Goal: Task Accomplishment & Management: Manage account settings

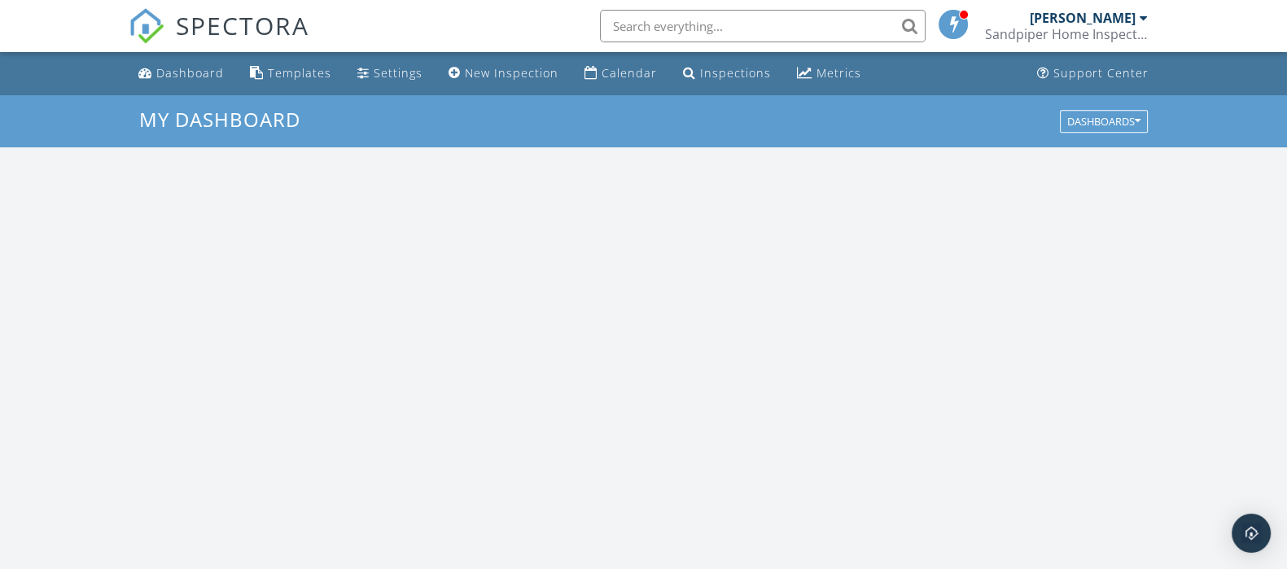
scroll to position [1513, 1318]
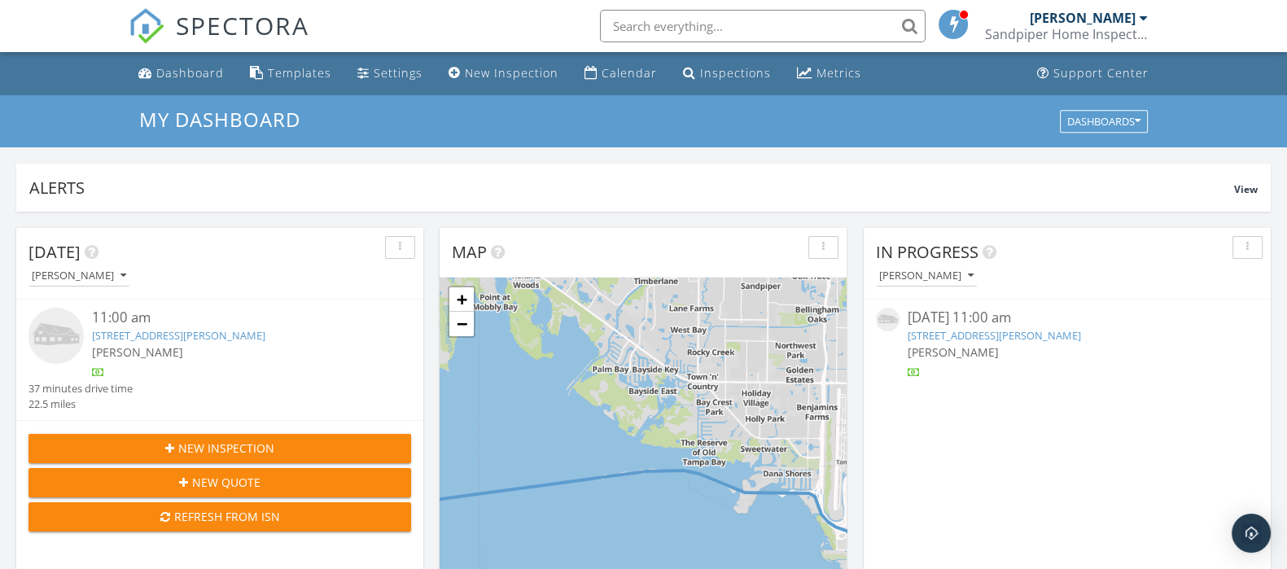
click at [1062, 331] on link "1120 E Kennedy Blvd UNIT 1021, Tampa, FL 33602" at bounding box center [994, 335] width 173 height 15
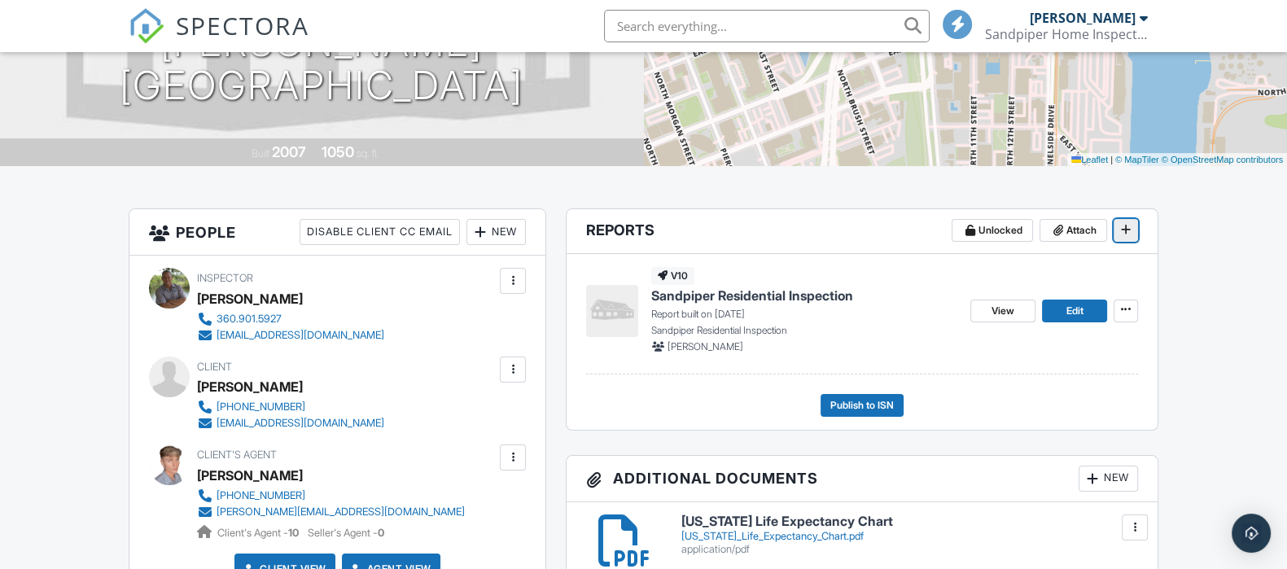
click at [1130, 225] on icon at bounding box center [1126, 229] width 10 height 11
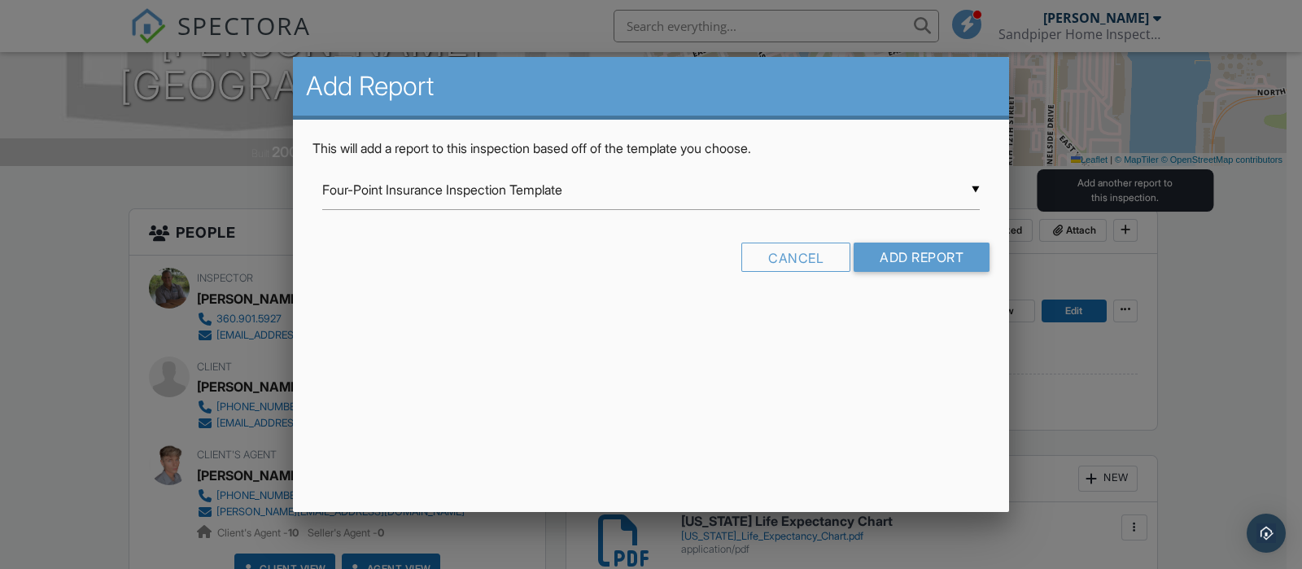
click at [629, 202] on input "Four-Point Insurance Inspection Template" at bounding box center [651, 190] width 658 height 40
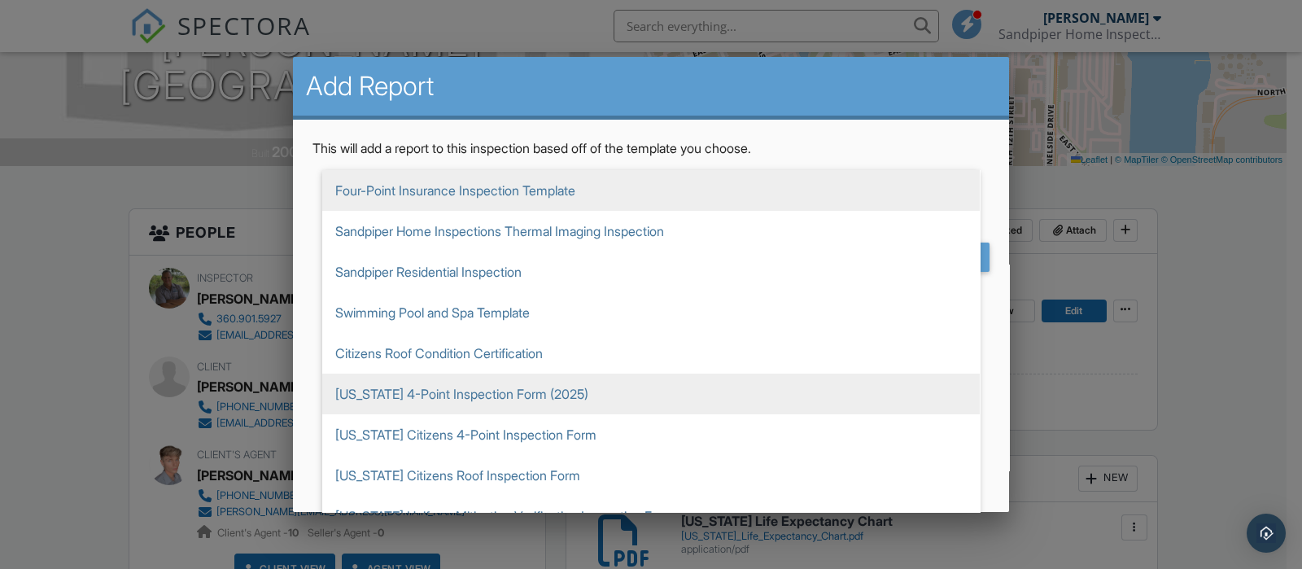
click at [552, 395] on span "[US_STATE] 4-Point Inspection Form (2025)" at bounding box center [651, 394] width 658 height 41
type input "[US_STATE] 4-Point Inspection Form (2025)"
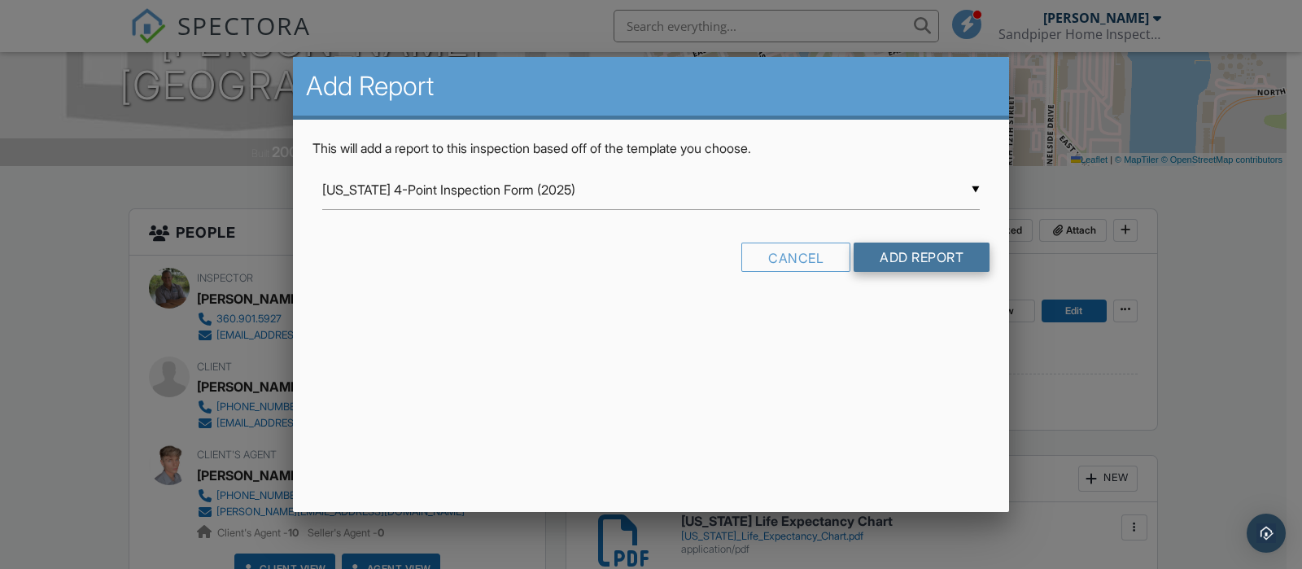
click at [912, 251] on input "Add Report" at bounding box center [922, 257] width 136 height 29
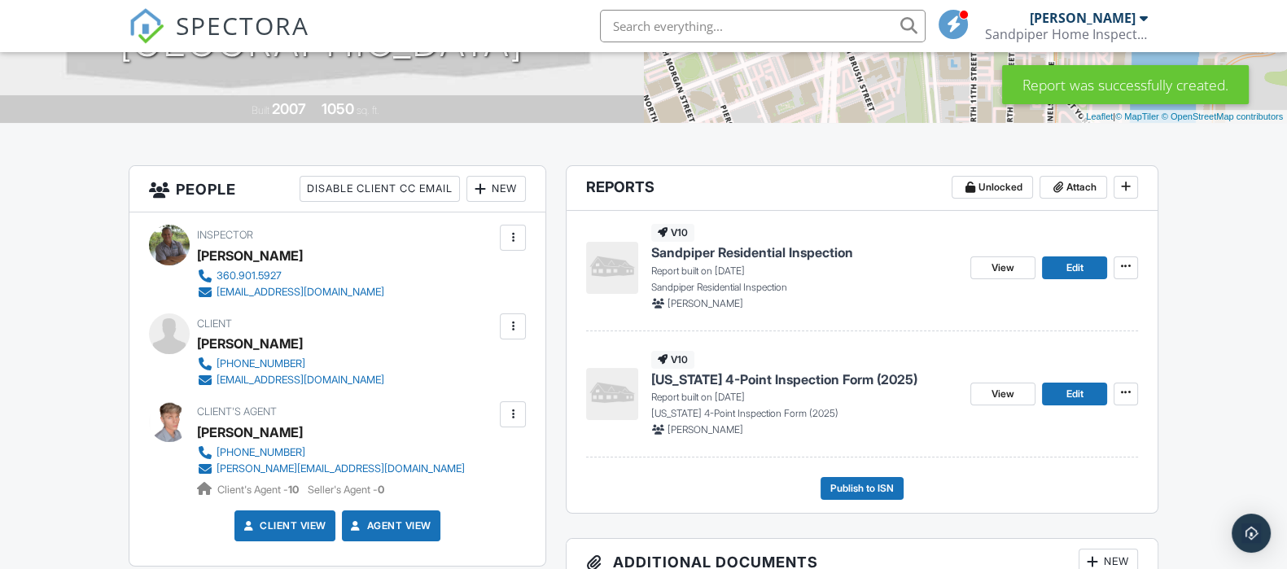
scroll to position [309, 0]
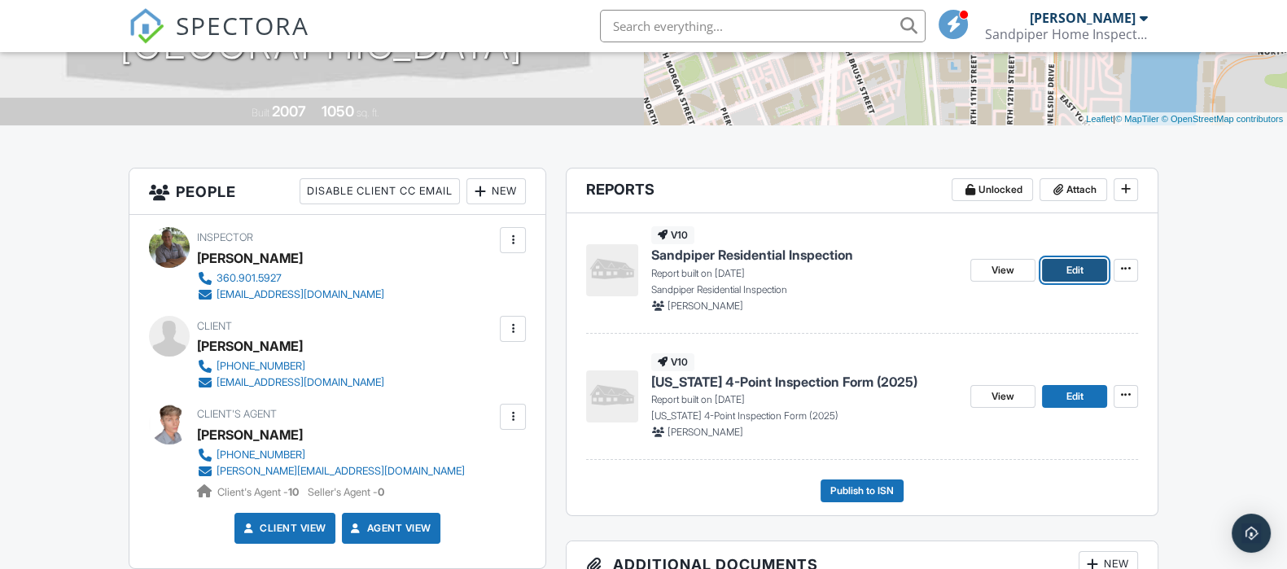
click at [1074, 269] on span "Edit" at bounding box center [1073, 270] width 17 height 16
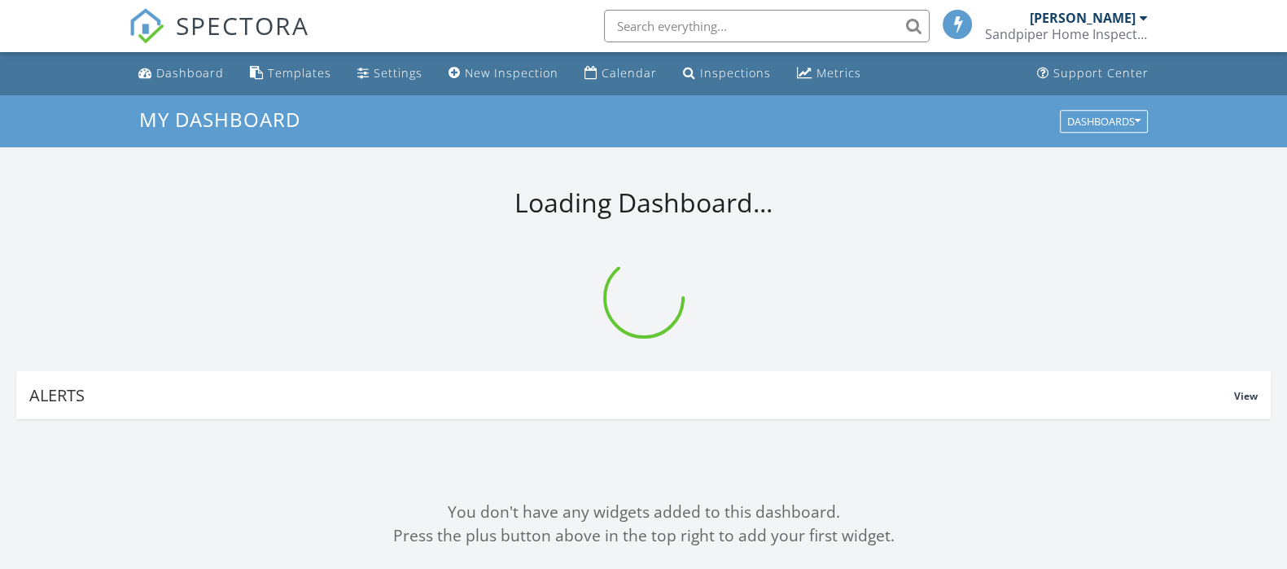
click at [718, 20] on input "text" at bounding box center [767, 26] width 326 height 33
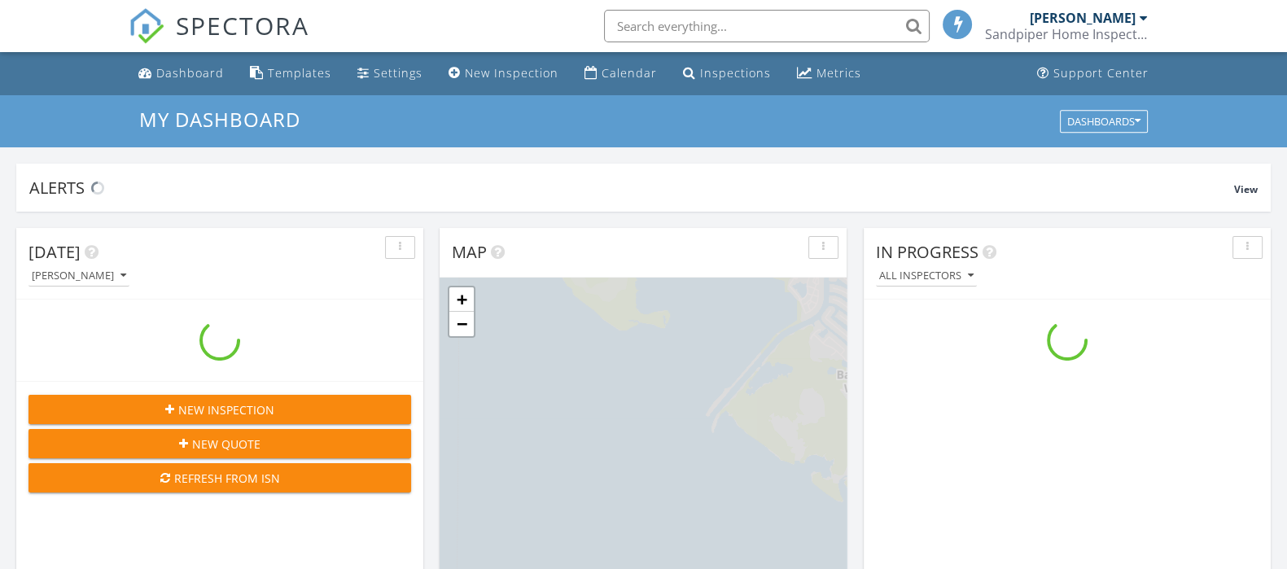
scroll to position [1513, 1318]
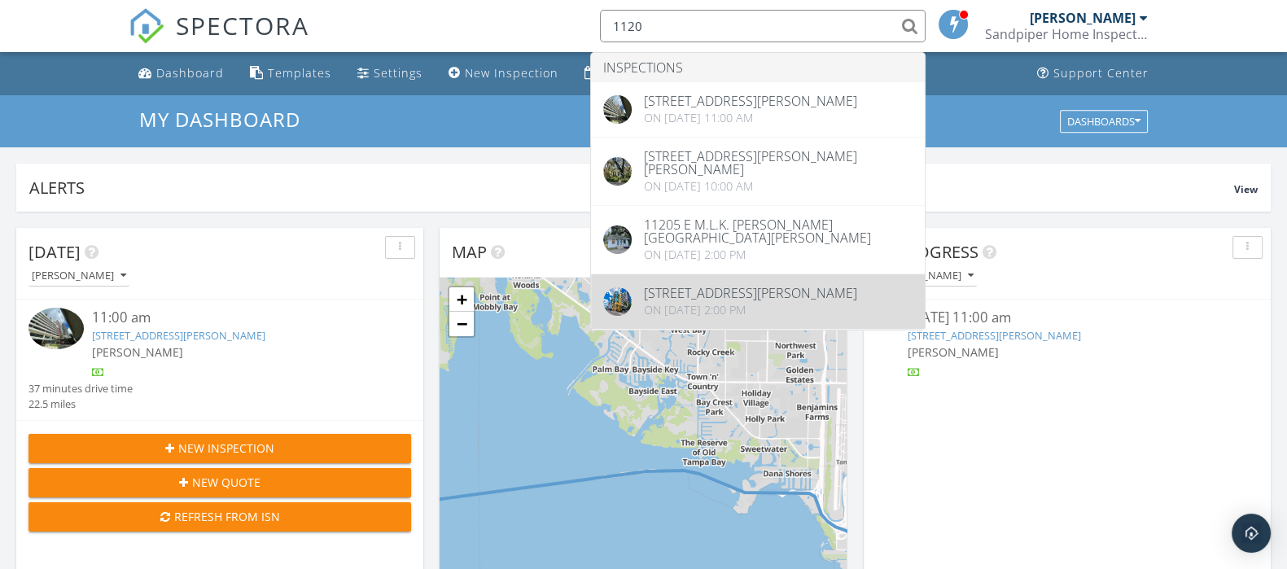
type input "1120"
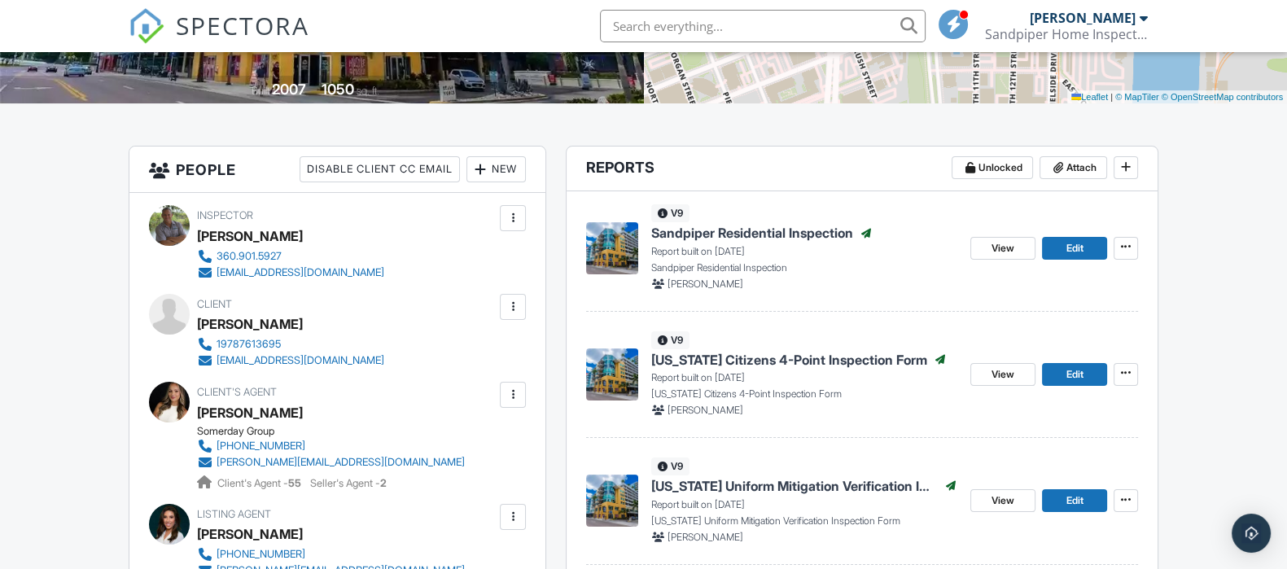
scroll to position [345, 0]
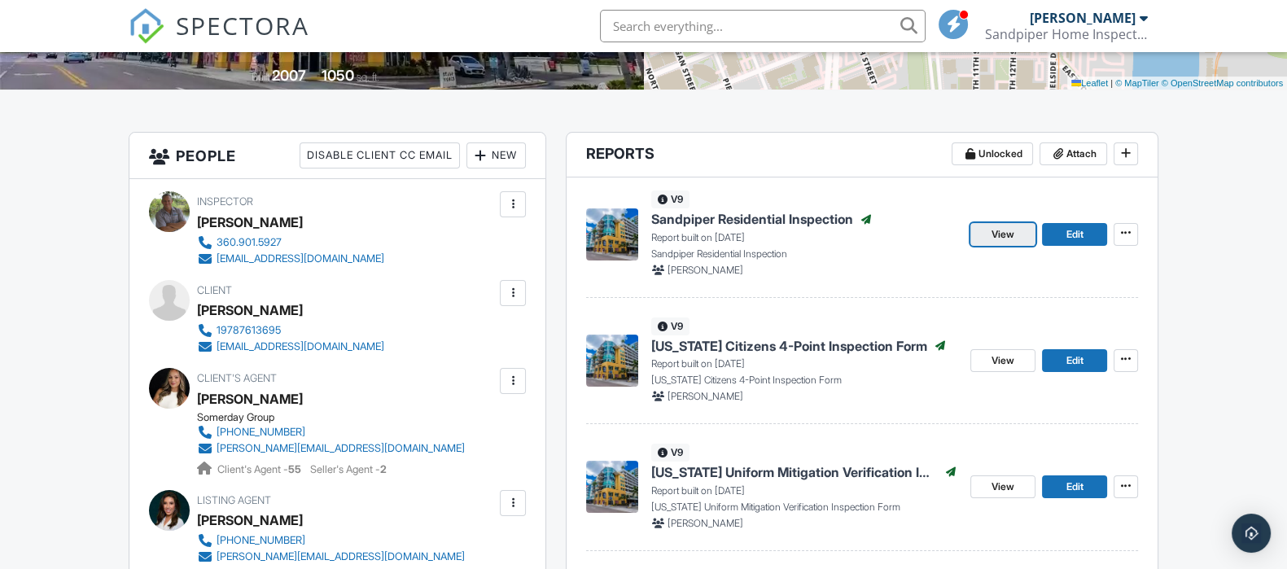
click at [999, 237] on span "View" at bounding box center [1002, 234] width 23 height 16
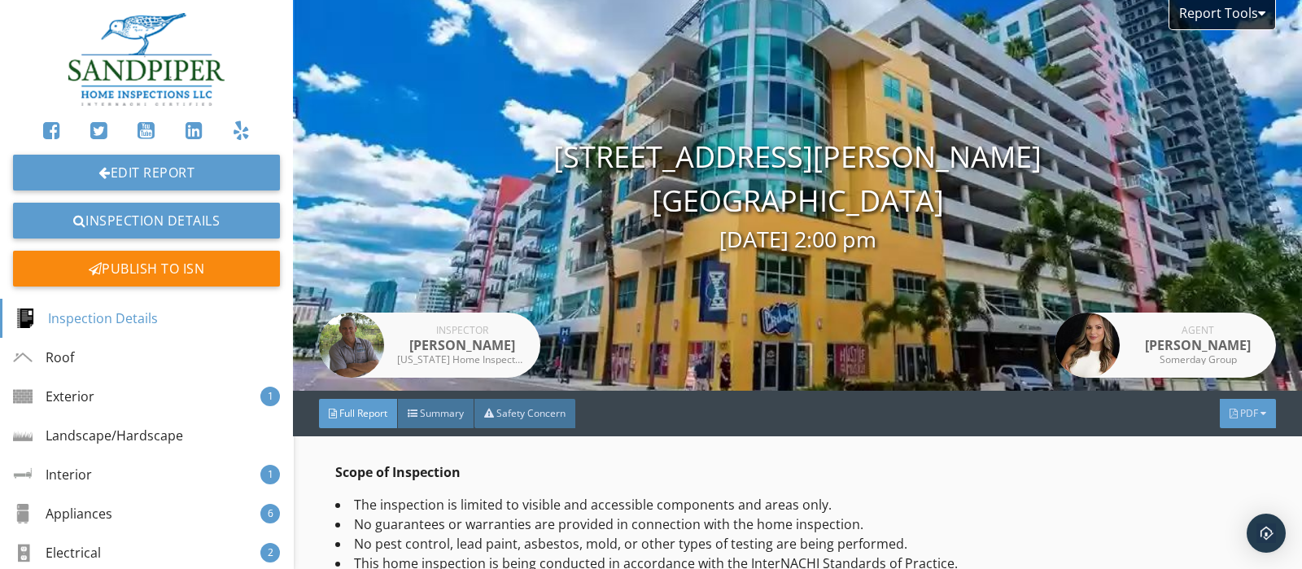
click at [1240, 409] on span "PDF" at bounding box center [1249, 413] width 18 height 14
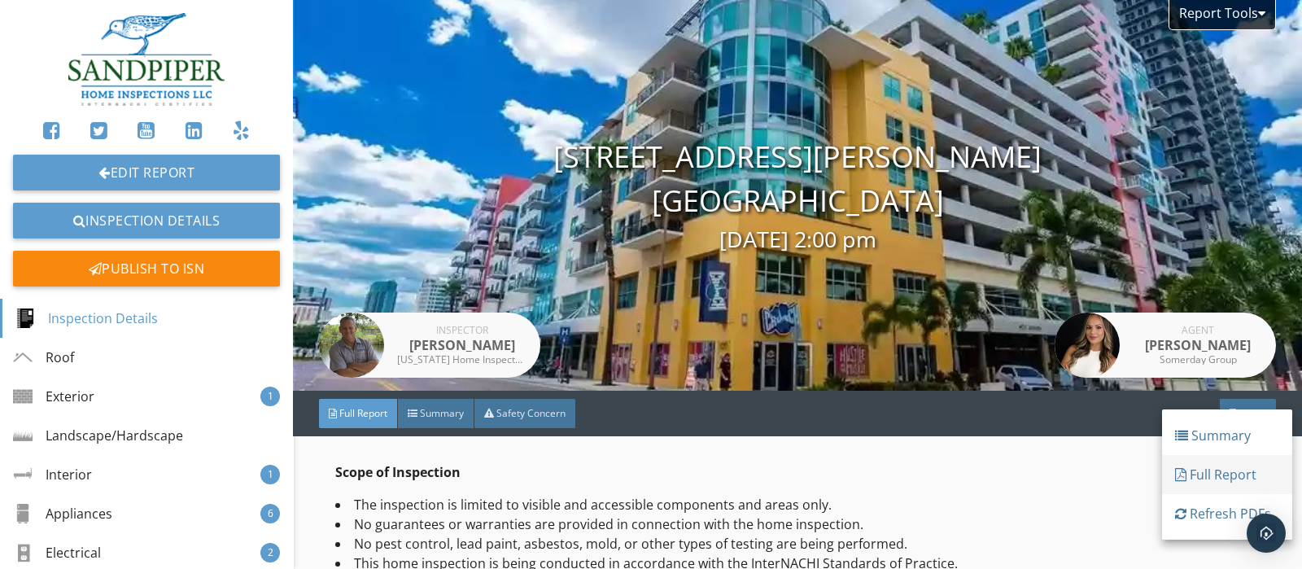
click at [1223, 470] on div "Full Report" at bounding box center [1227, 475] width 104 height 20
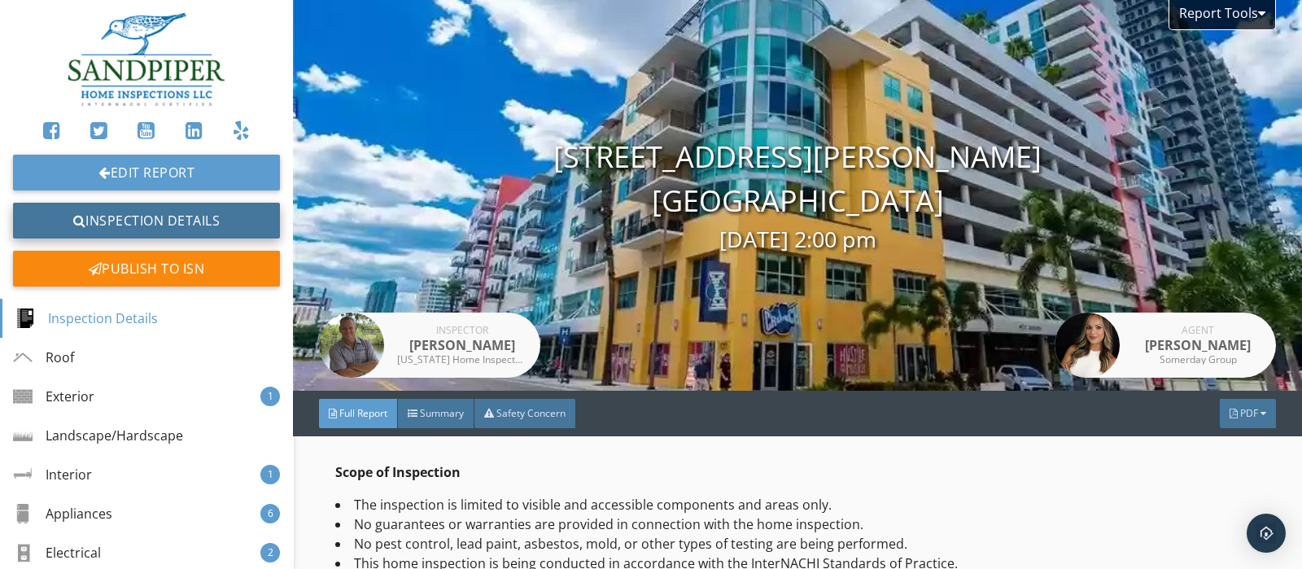
click at [208, 219] on link "Inspection Details" at bounding box center [146, 221] width 267 height 36
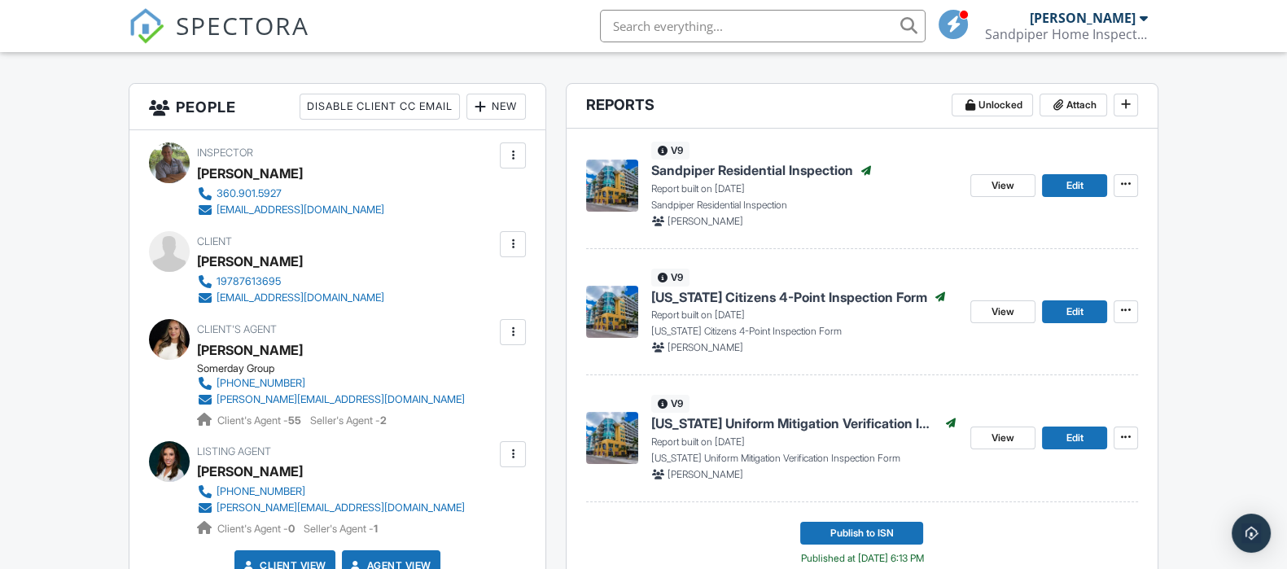
scroll to position [401, 0]
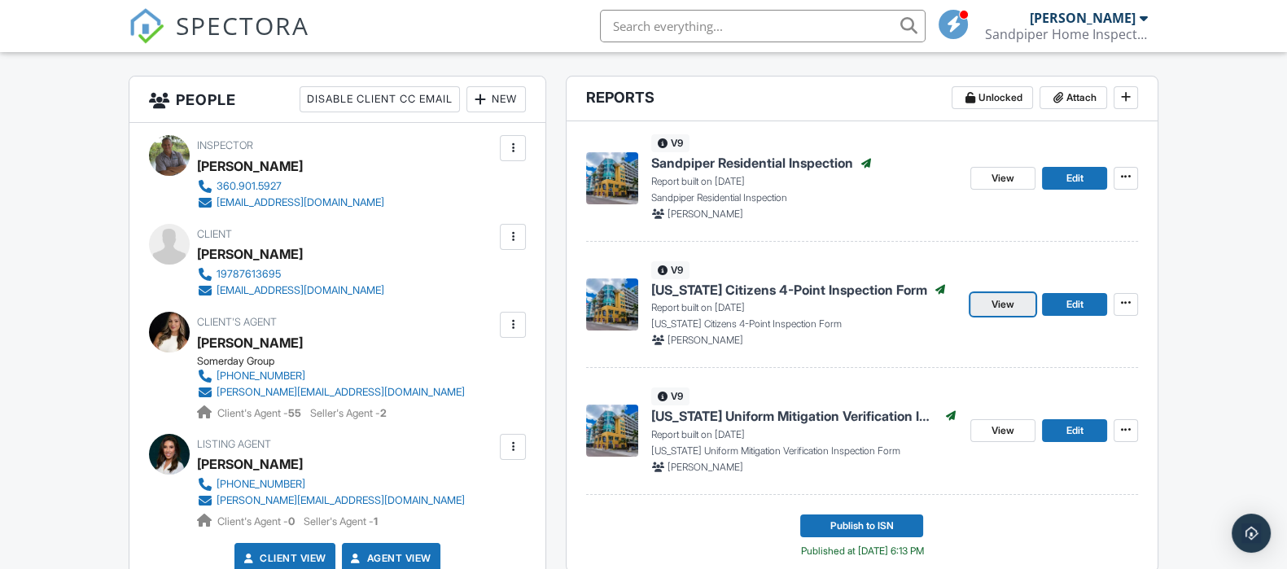
click at [995, 302] on span "View" at bounding box center [1002, 304] width 23 height 16
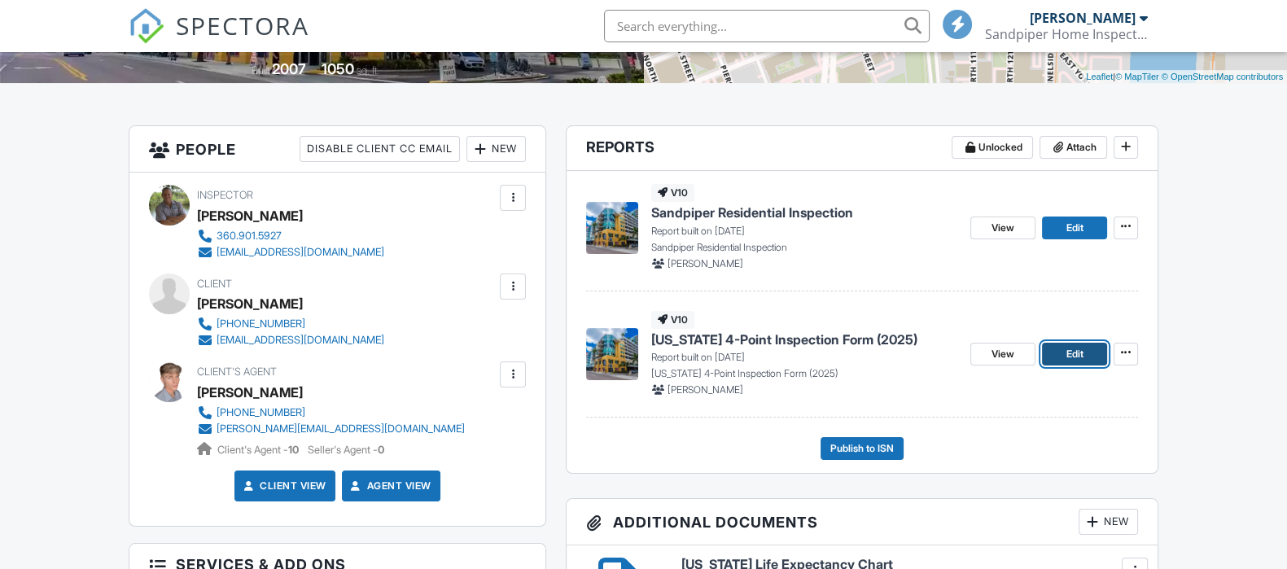
click at [1077, 352] on span "Edit" at bounding box center [1073, 354] width 17 height 16
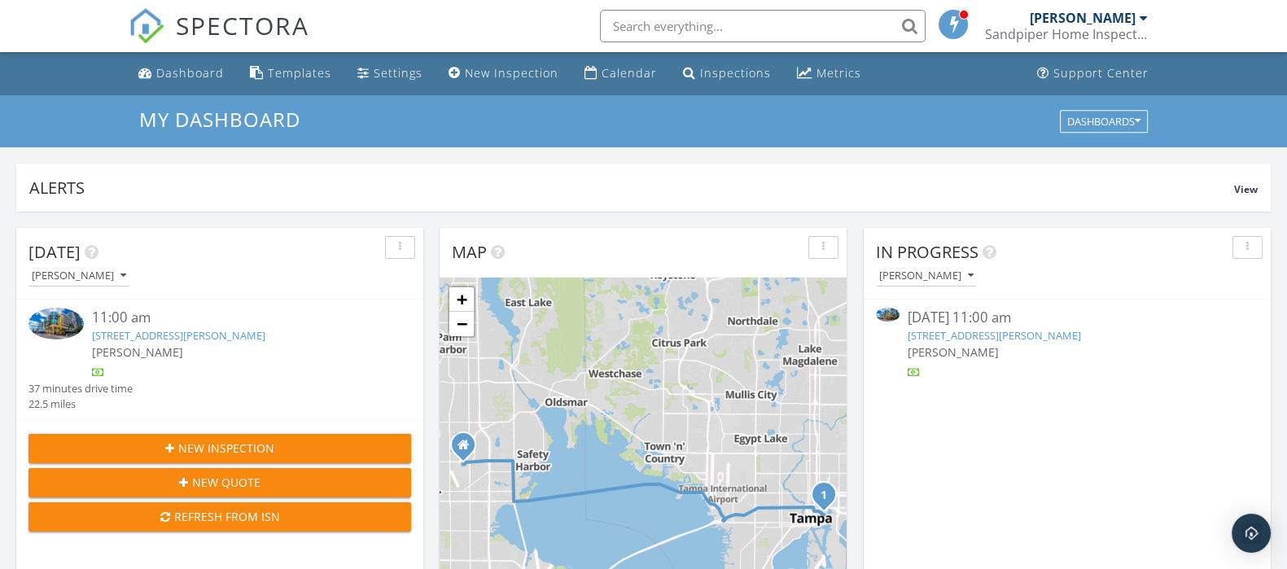
click at [1036, 338] on link "[STREET_ADDRESS][PERSON_NAME]" at bounding box center [994, 335] width 173 height 15
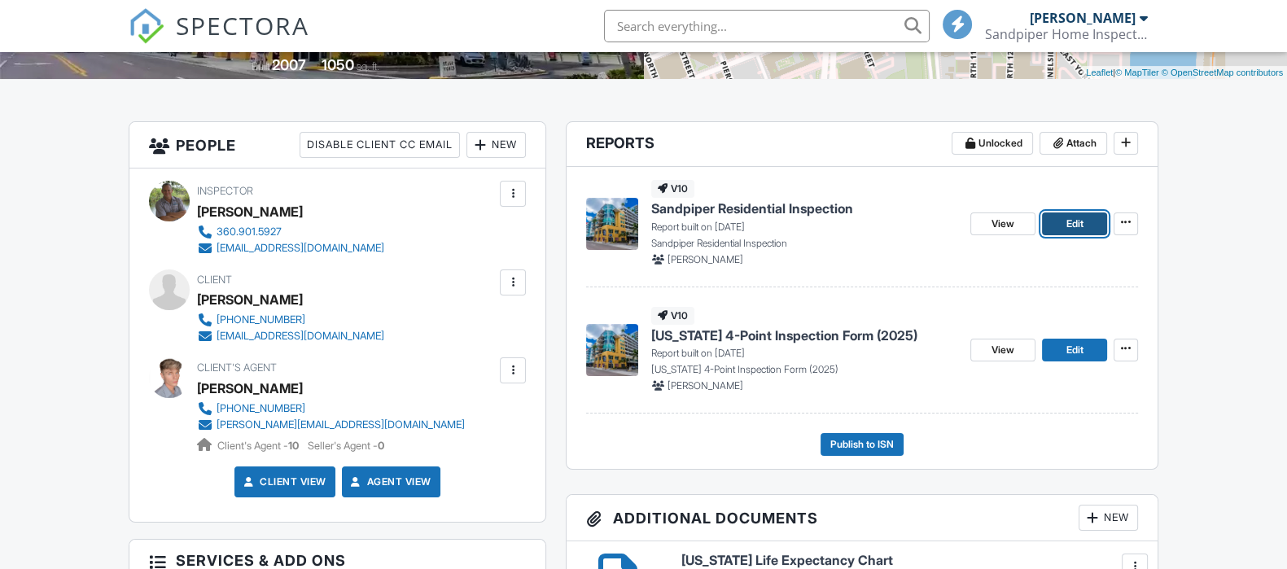
click at [1077, 225] on span "Edit" at bounding box center [1073, 224] width 17 height 16
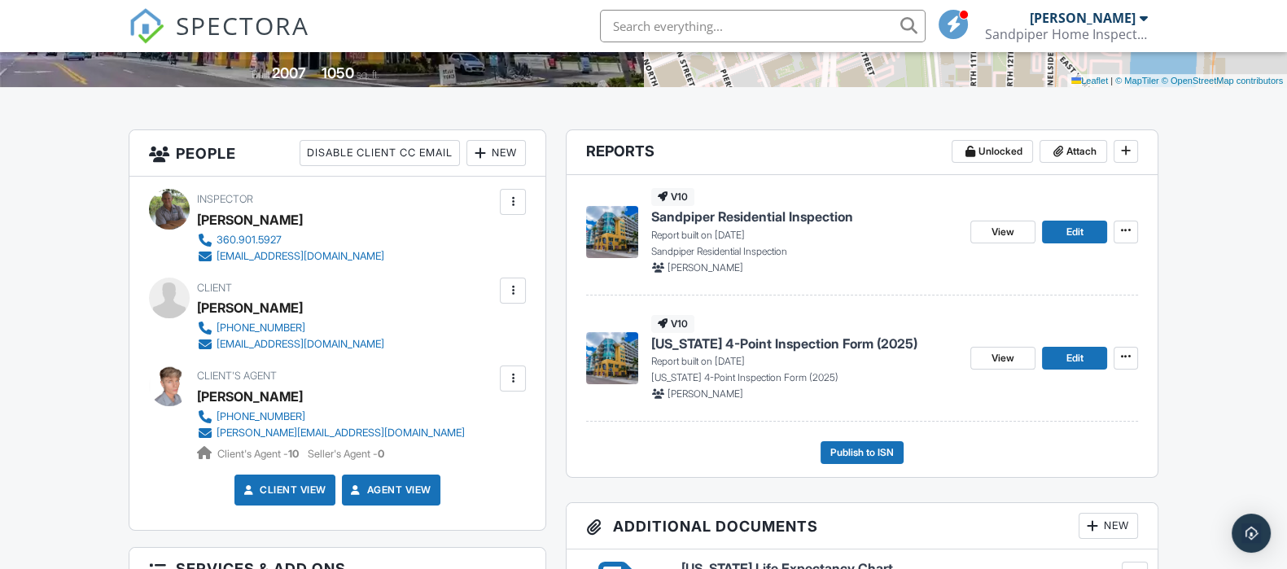
scroll to position [382, 0]
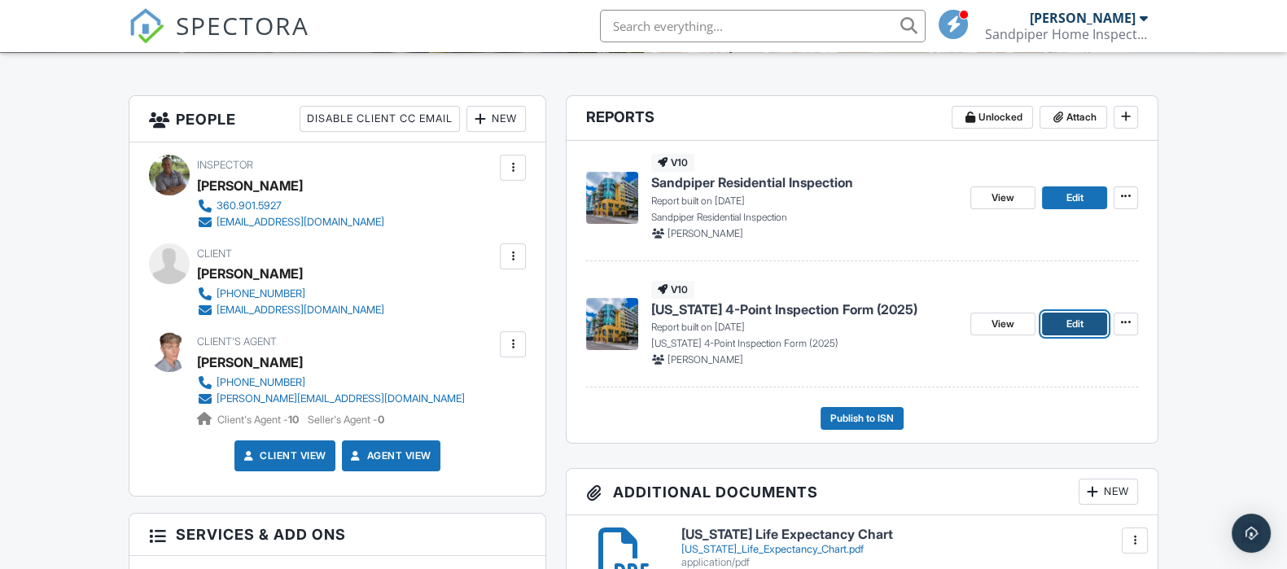
click at [1076, 328] on span "Edit" at bounding box center [1073, 324] width 17 height 16
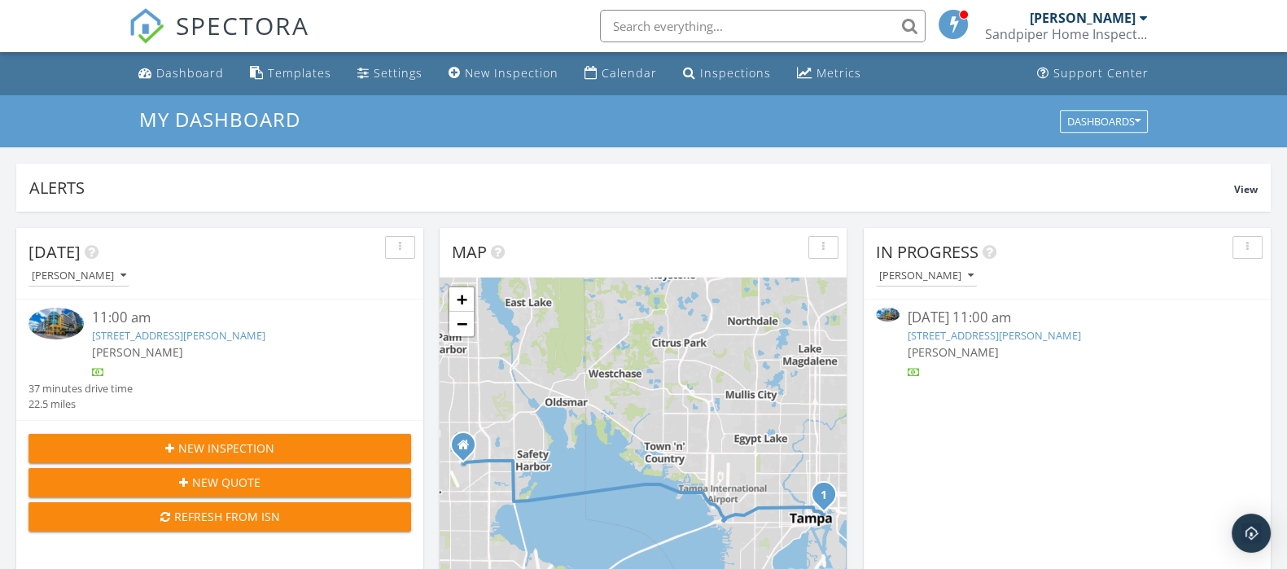
click at [1025, 333] on link "1120 E Kennedy Blvd UNIT 1021, Tampa, FL 33602" at bounding box center [994, 335] width 173 height 15
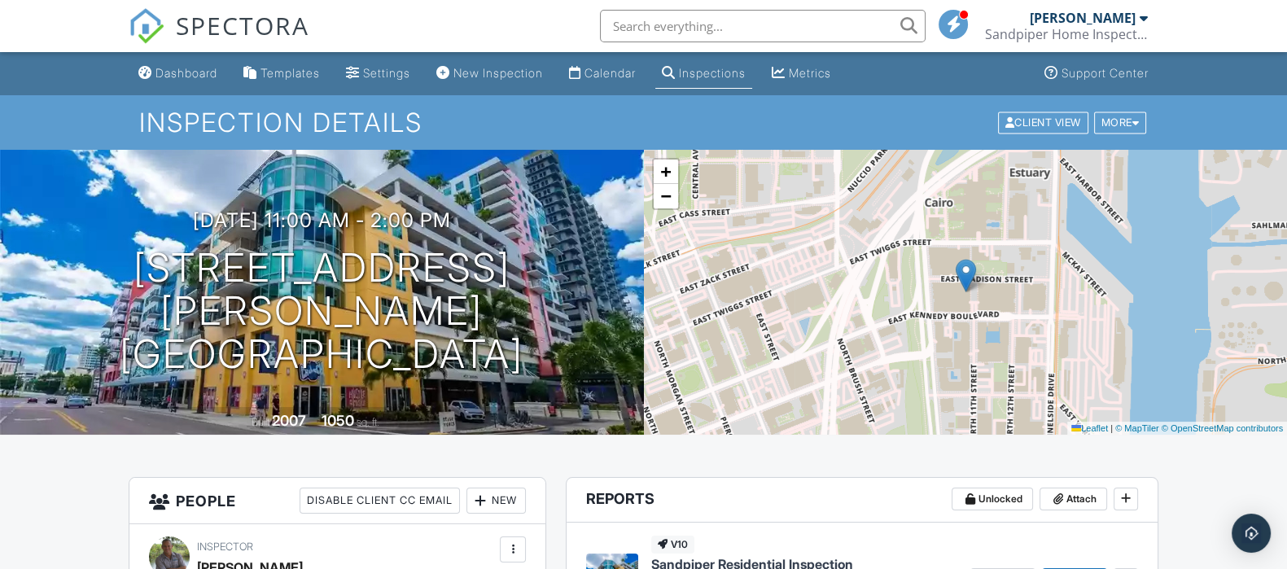
click at [758, 26] on input "text" at bounding box center [763, 26] width 326 height 33
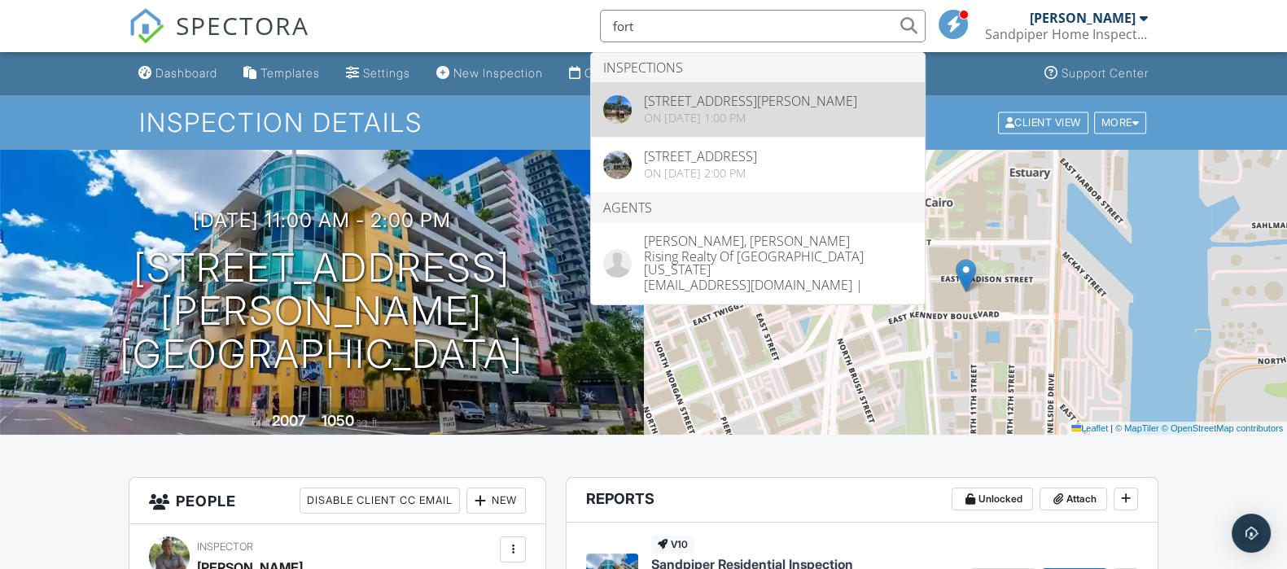
type input "fort"
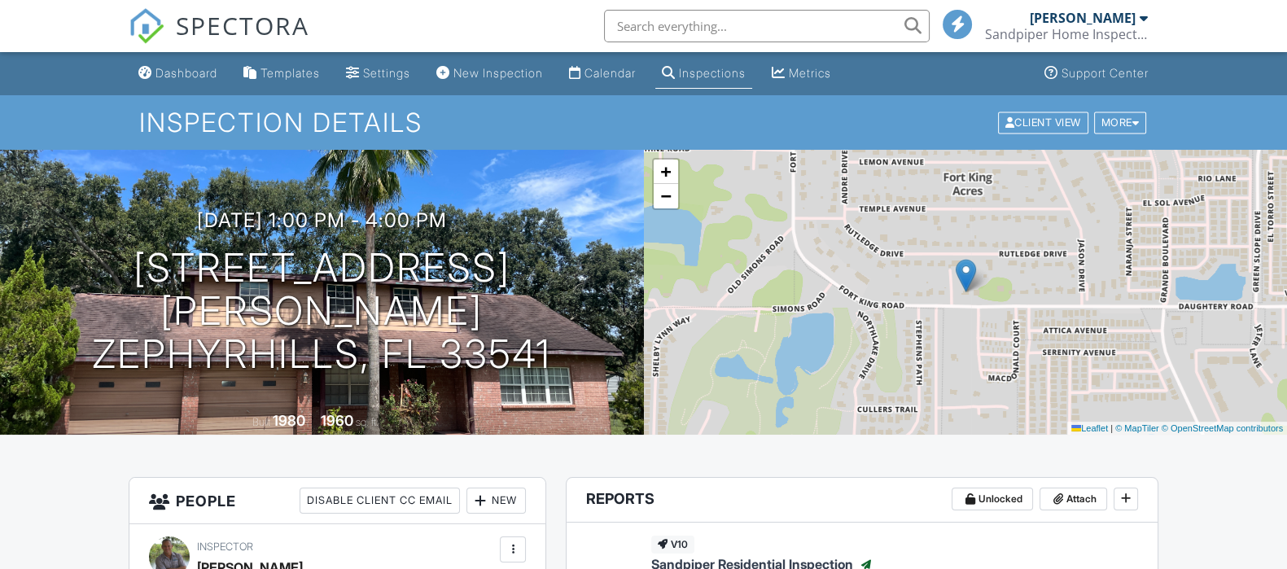
scroll to position [465, 0]
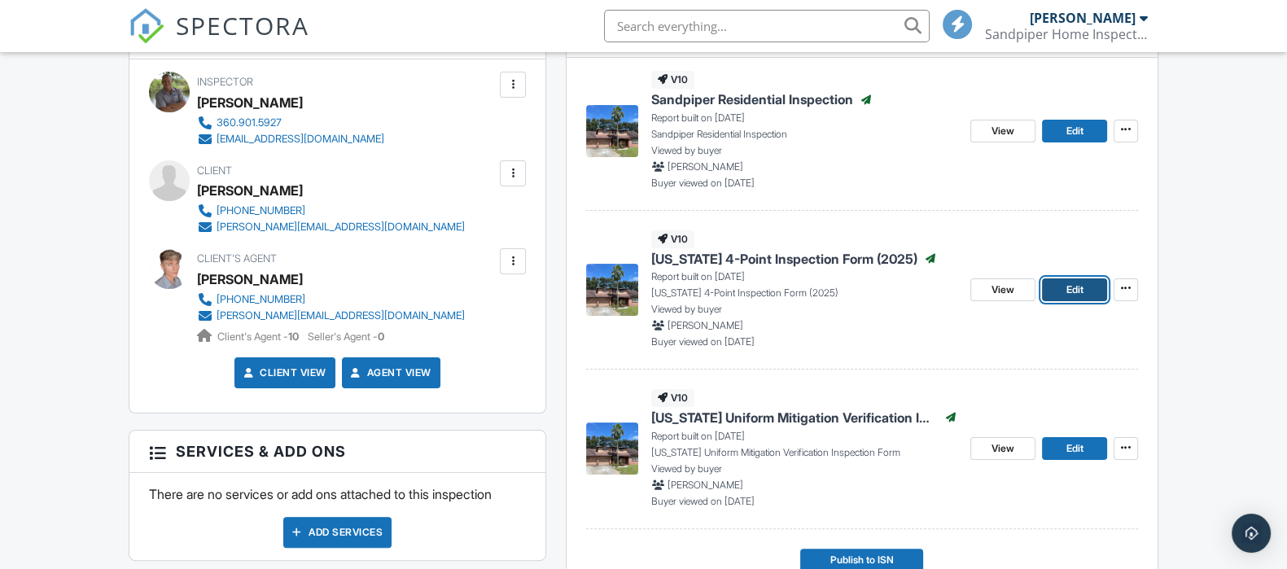
click at [1074, 290] on span "Edit" at bounding box center [1073, 290] width 17 height 16
